Goal: Task Accomplishment & Management: Complete application form

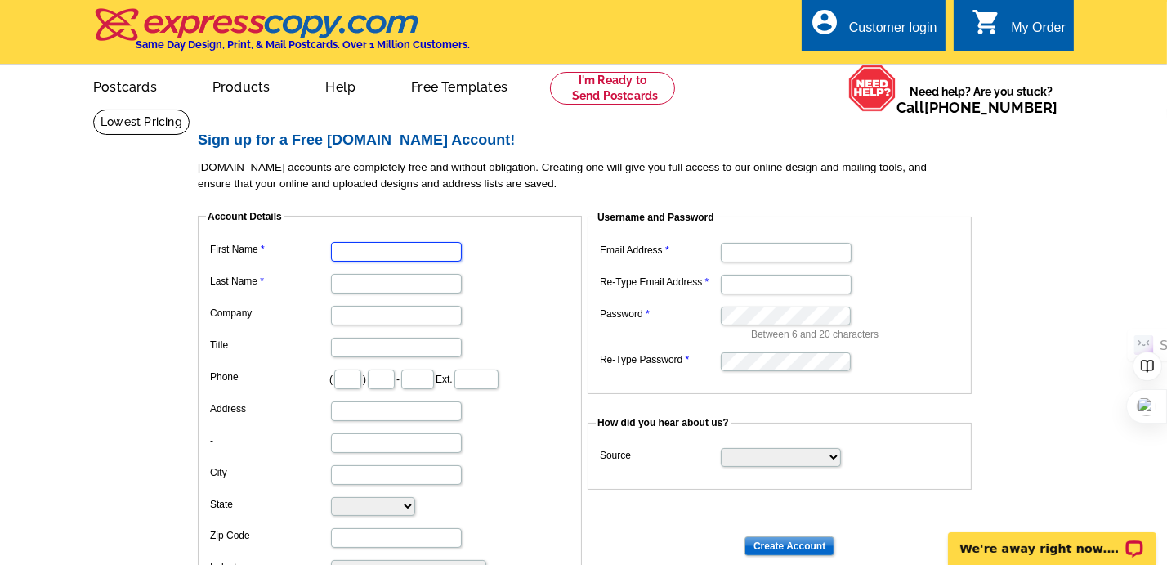
click at [408, 251] on input "First Name" at bounding box center [396, 252] width 131 height 20
type input "[PERSON_NAME]"
click at [414, 313] on input "Company" at bounding box center [396, 316] width 131 height 20
type input "Real Broker LLC"
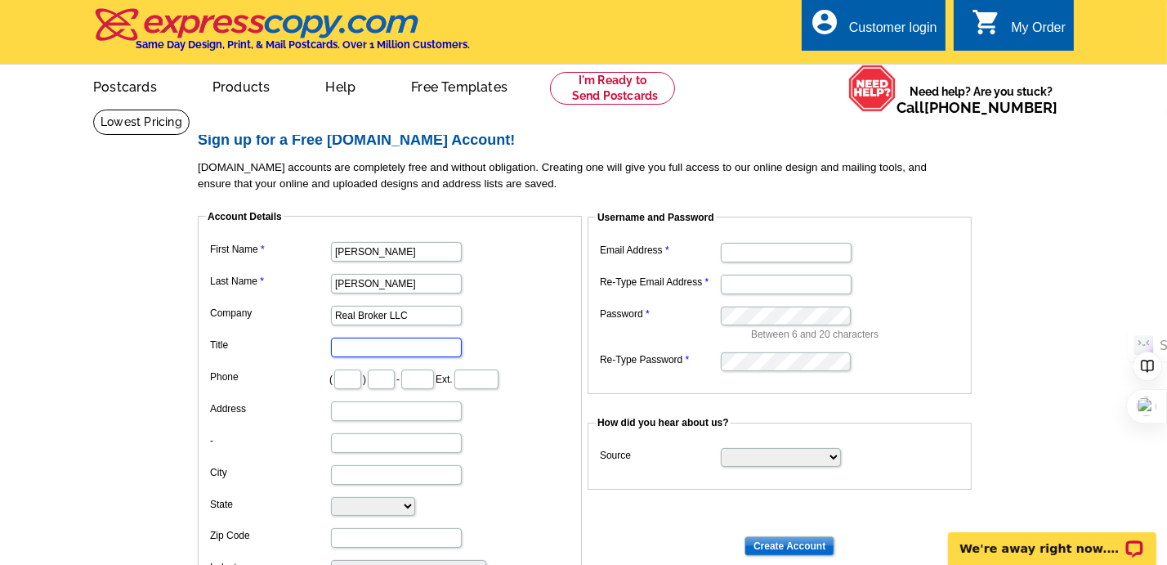
click at [405, 348] on input "Title" at bounding box center [396, 348] width 131 height 20
type input "Realtor"
click at [360, 378] on input "text" at bounding box center [347, 379] width 27 height 20
type input "702"
type input "683"
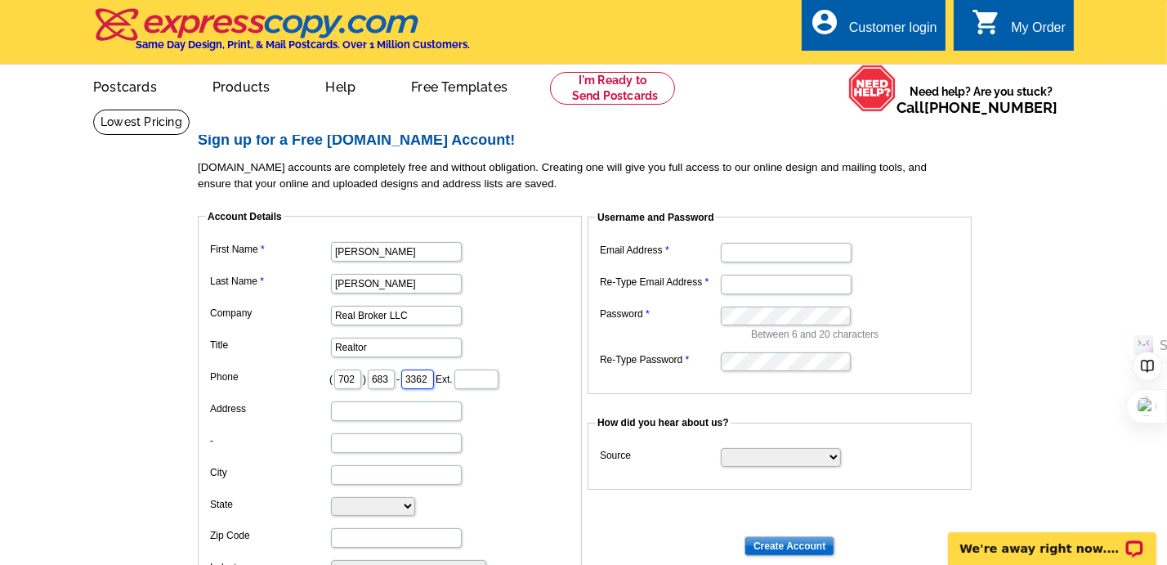
type input "3362"
click at [339, 409] on input "Address" at bounding box center [396, 411] width 131 height 20
type input "[STREET_ADDRESS][PERSON_NAME]"
click at [342, 465] on input "City" at bounding box center [396, 475] width 131 height 20
type input "[GEOGRAPHIC_DATA]"
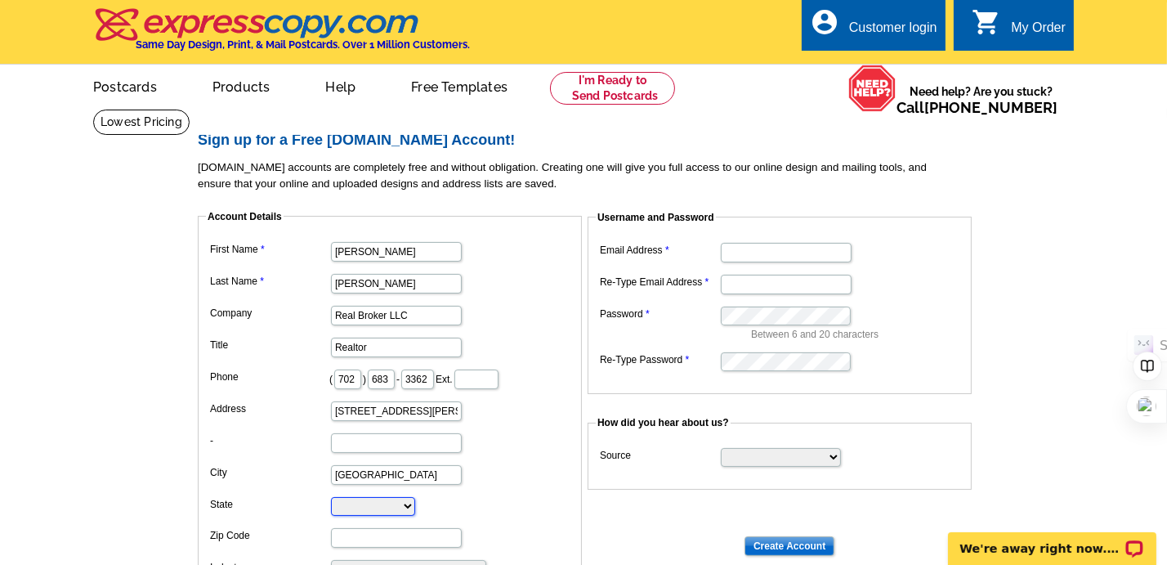
click at [367, 497] on select "[US_STATE] [US_STATE] [US_STATE] [US_STATE] [US_STATE] [US_STATE] [US_STATE] [U…" at bounding box center [373, 506] width 84 height 19
select select "NV"
click at [331, 497] on select "[US_STATE] [US_STATE] [US_STATE] [US_STATE] [US_STATE] [US_STATE] [US_STATE] [U…" at bounding box center [373, 506] width 84 height 19
click at [375, 536] on input "Zip Code" at bounding box center [396, 538] width 131 height 20
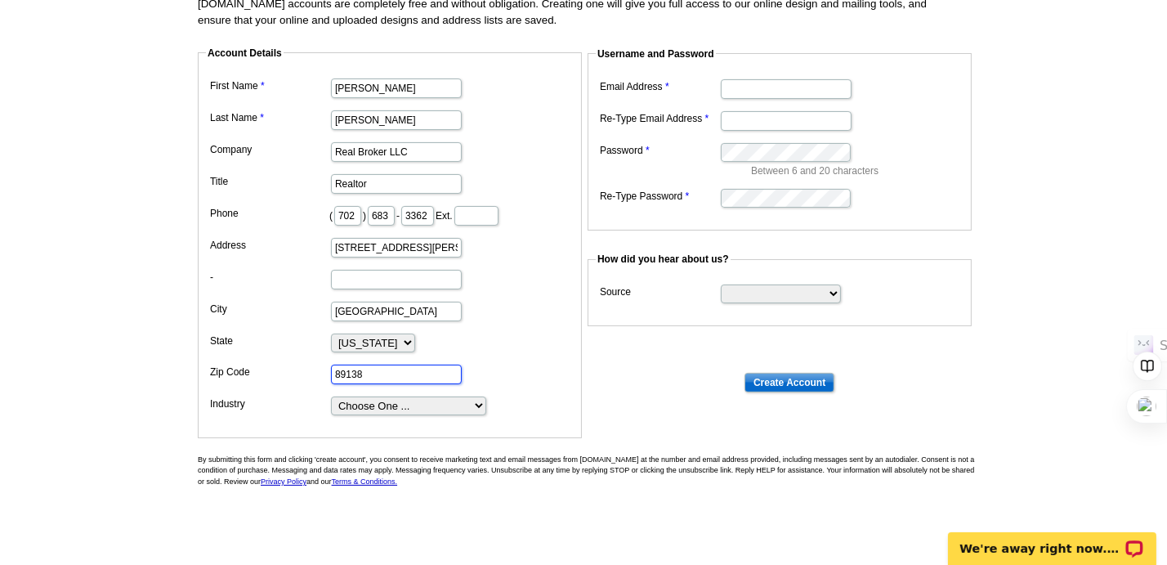
type input "89138"
click at [478, 396] on select "Choose One ... Residential Real Estate Accounting Agriculture Architecture Arts…" at bounding box center [408, 405] width 155 height 19
select select "3"
click at [331, 396] on select "Choose One ... Residential Real Estate Accounting Agriculture Architecture Arts…" at bounding box center [408, 405] width 155 height 19
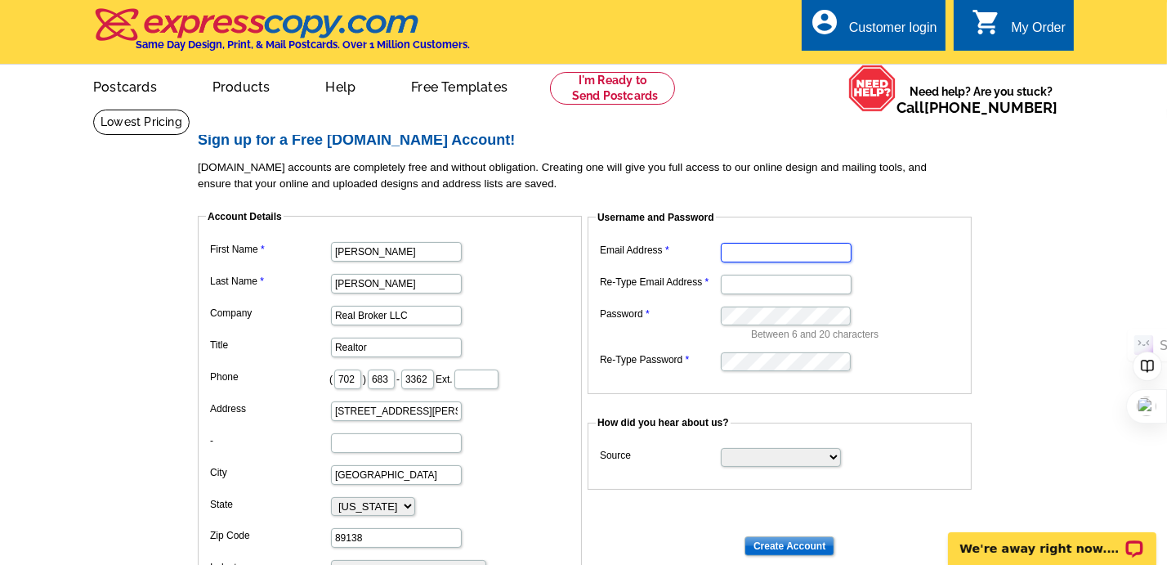
click at [779, 256] on input "Email Address" at bounding box center [786, 253] width 131 height 20
type input "[EMAIL_ADDRESS][DOMAIN_NAME]"
click at [808, 278] on input "Re-Type Email Address" at bounding box center [786, 285] width 131 height 20
type input "[EMAIL_ADDRESS][DOMAIN_NAME]"
click at [781, 456] on select "Search Engine Television Ad Direct Mail Postcard Email Referred by a friend Oth…" at bounding box center [781, 457] width 120 height 19
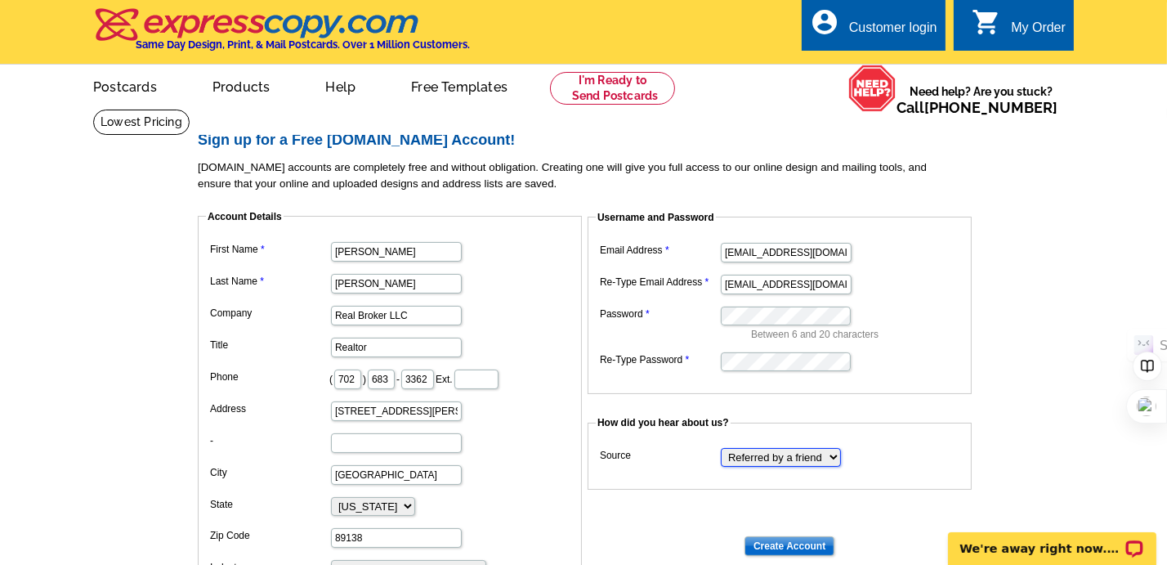
click at [721, 448] on select "Search Engine Television Ad Direct Mail Postcard Email Referred by a friend Oth…" at bounding box center [781, 457] width 120 height 19
click at [836, 452] on select "Search Engine Television Ad Direct Mail Postcard Email Referred by a friend Oth…" at bounding box center [781, 457] width 120 height 19
select select "search"
click at [721, 448] on select "Search Engine Television Ad Direct Mail Postcard Email Referred by a friend Oth…" at bounding box center [781, 457] width 120 height 19
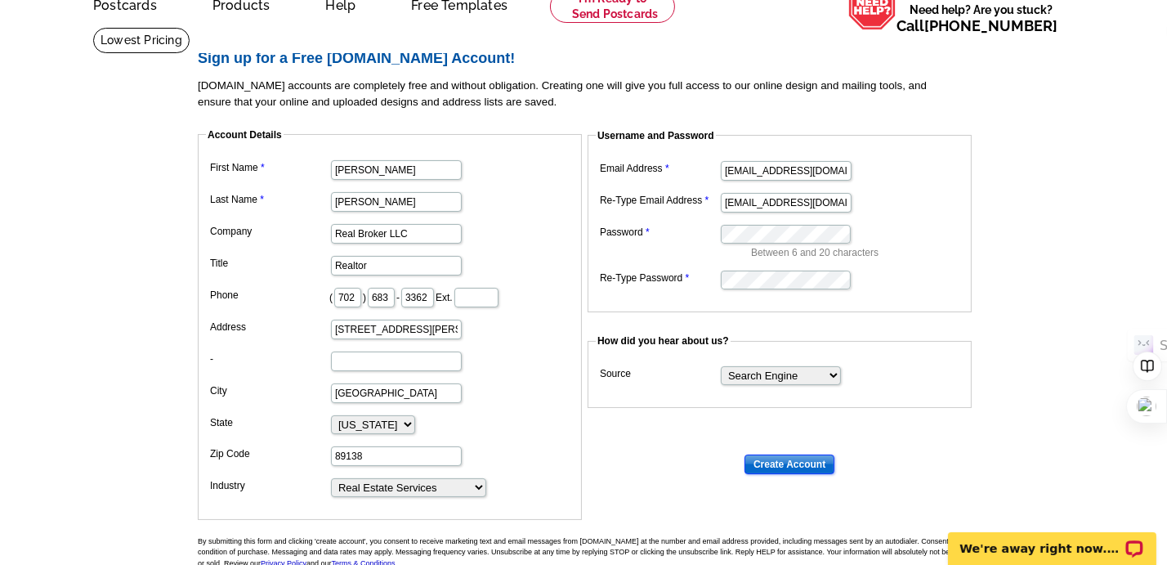
click at [793, 458] on input "Create Account" at bounding box center [790, 464] width 90 height 20
